Goal: Navigation & Orientation: Find specific page/section

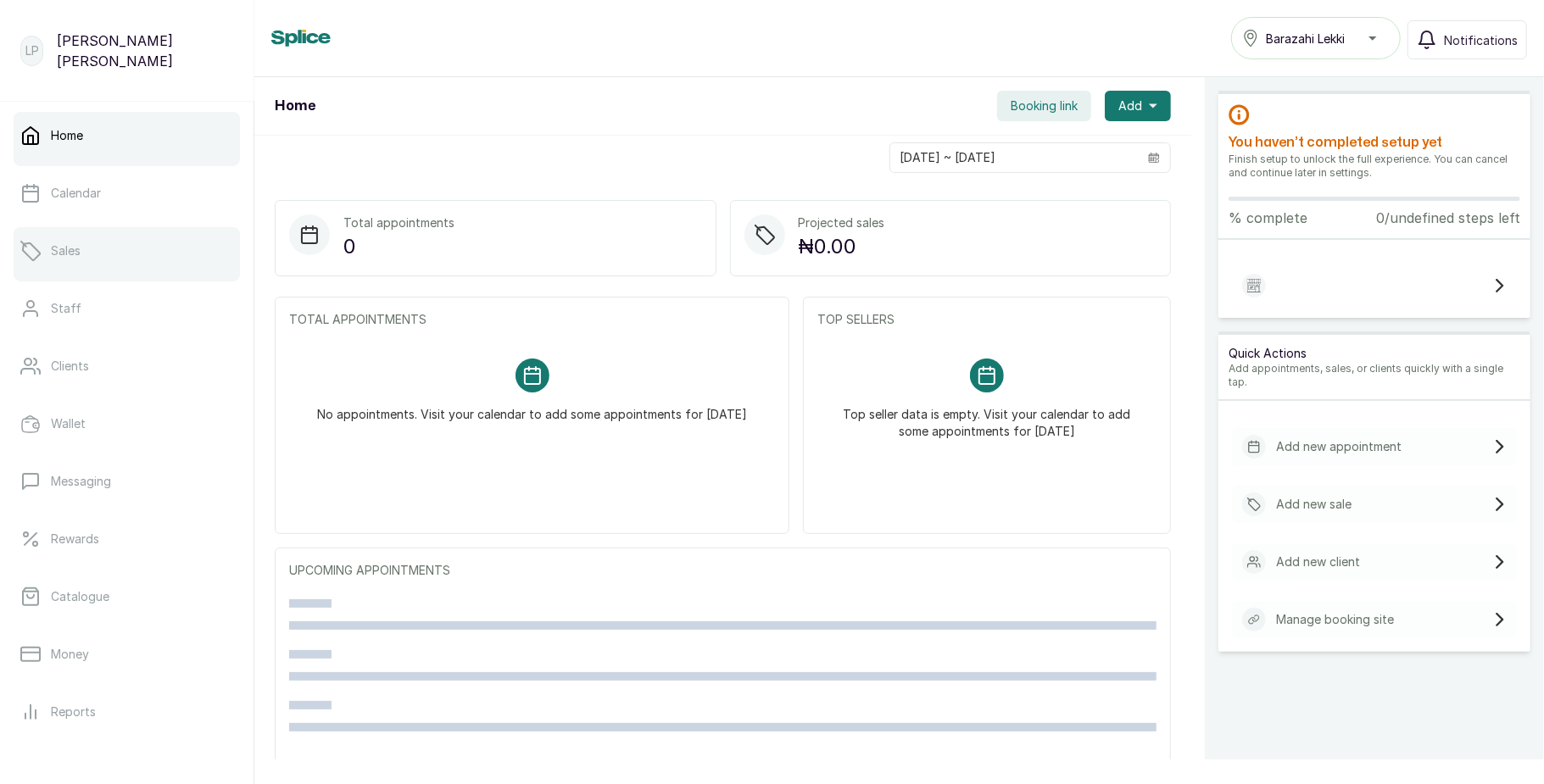
click at [123, 265] on link "Sales" at bounding box center [127, 250] width 226 height 47
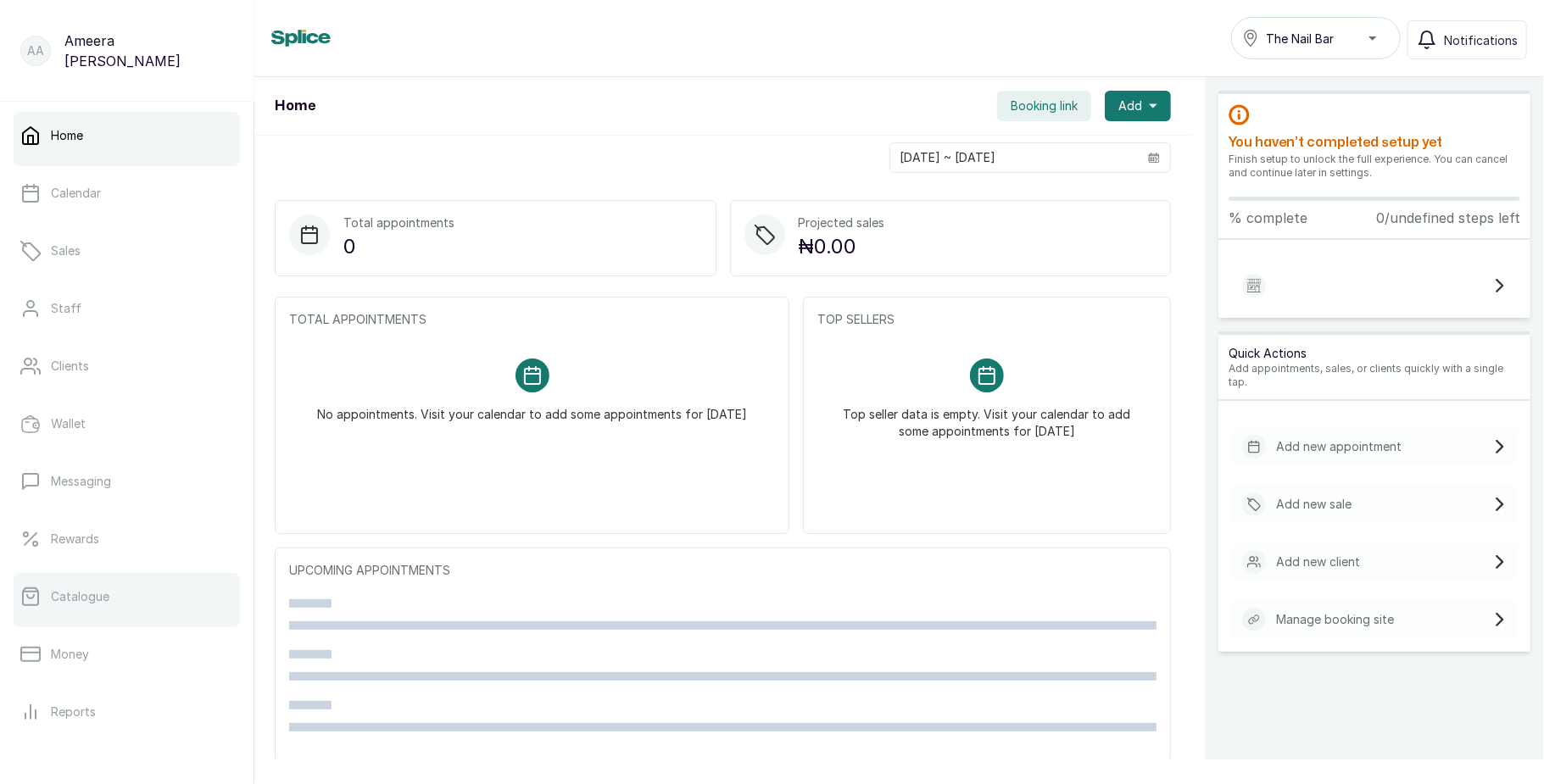
click at [76, 604] on p "Catalogue" at bounding box center [80, 597] width 59 height 17
